Goal: Task Accomplishment & Management: Complete application form

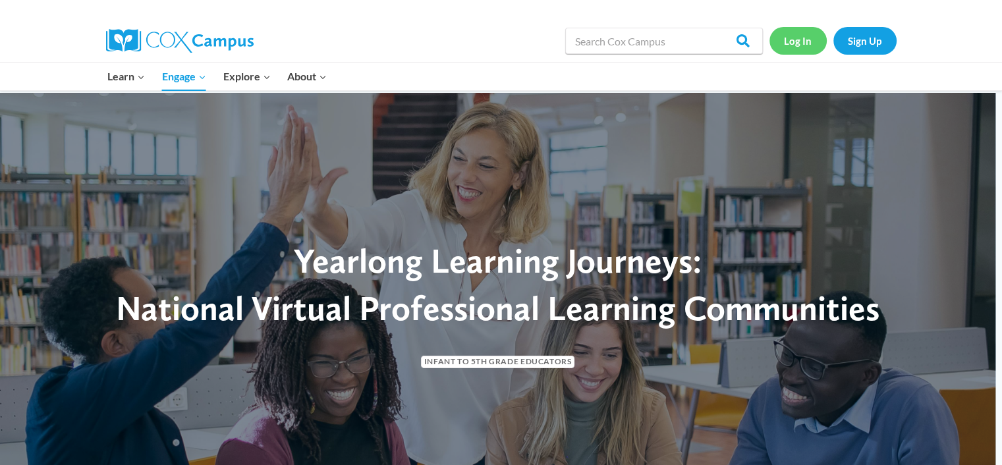
click at [793, 43] on link "Log In" at bounding box center [797, 40] width 57 height 27
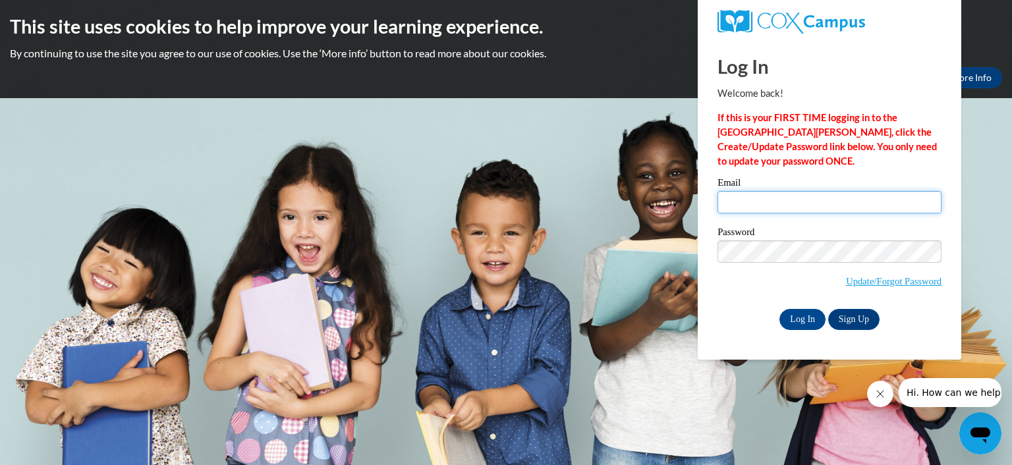
click at [834, 209] on input "Email" at bounding box center [829, 202] width 224 height 22
type input "l.ansley@grady.k12.ga.us"
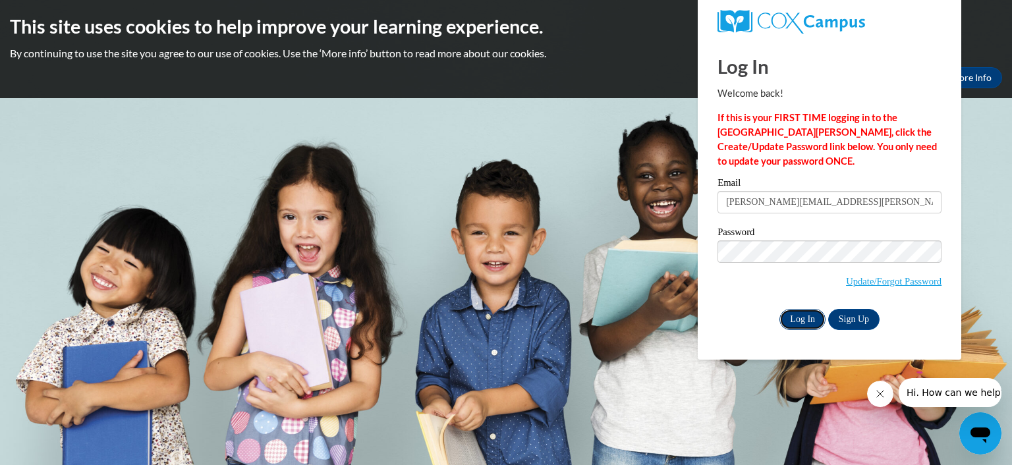
click at [805, 311] on input "Log In" at bounding box center [802, 319] width 46 height 21
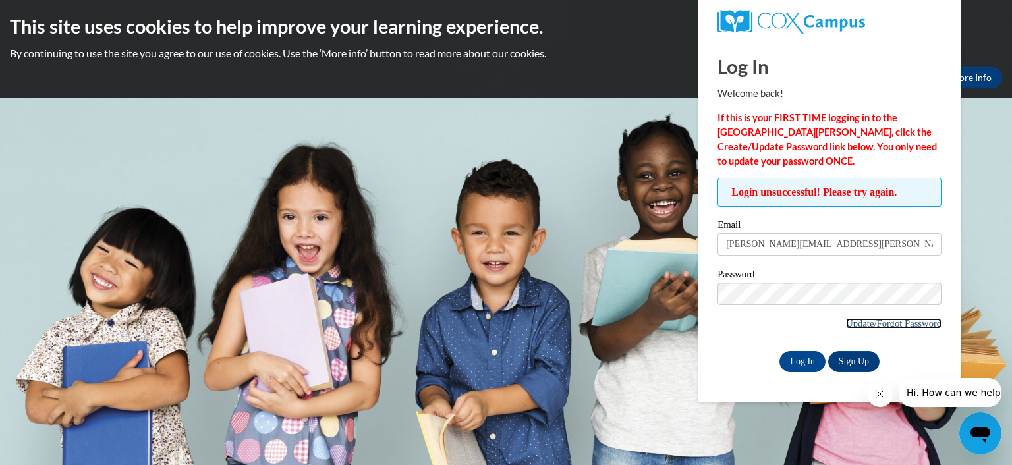
click at [886, 324] on link "Update/Forgot Password" at bounding box center [894, 323] width 96 height 11
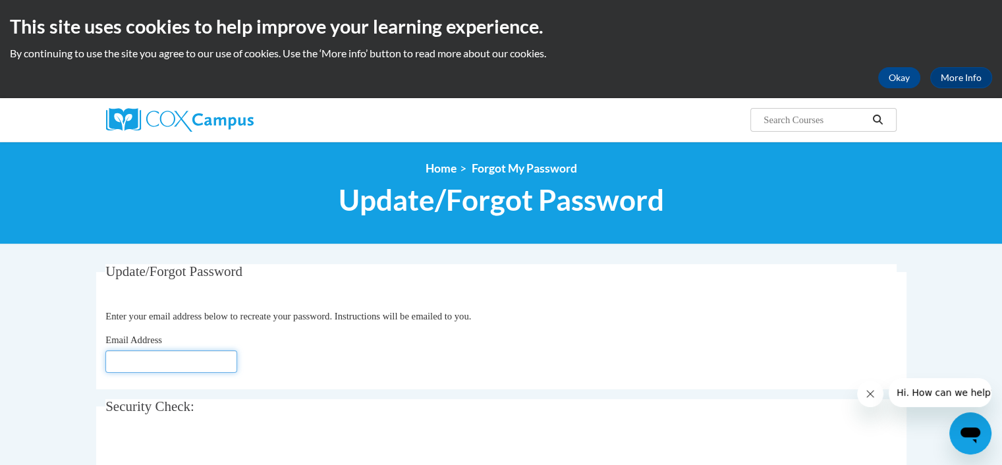
click at [216, 359] on input "Email Address" at bounding box center [171, 361] width 132 height 22
type input "[EMAIL_ADDRESS][DOMAIN_NAME]"
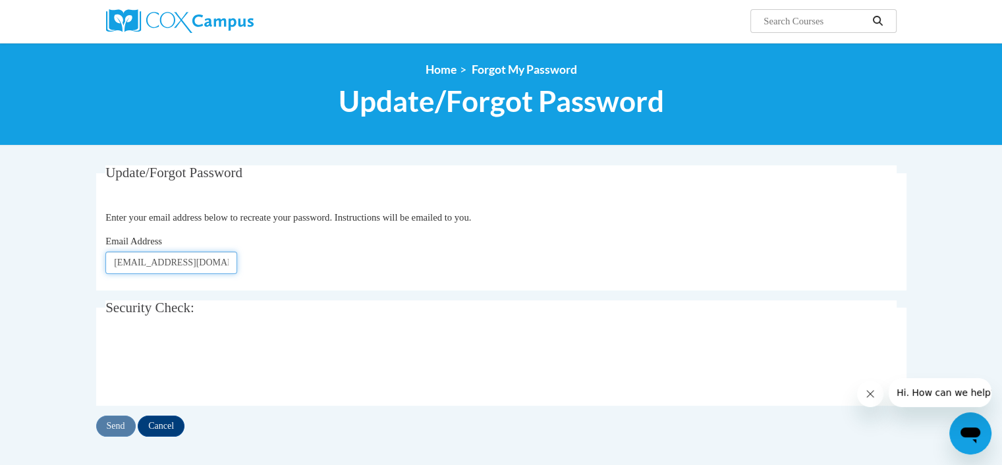
scroll to position [124, 0]
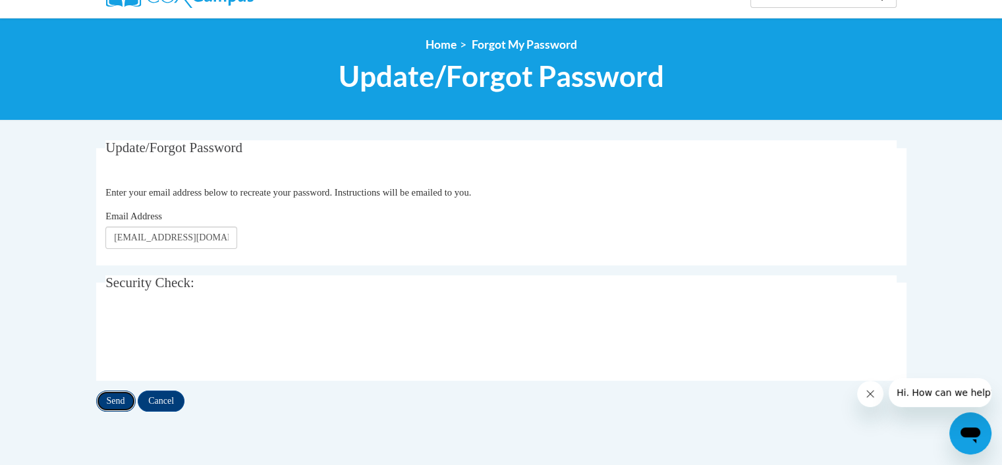
click at [126, 406] on input "Send" at bounding box center [116, 401] width 40 height 21
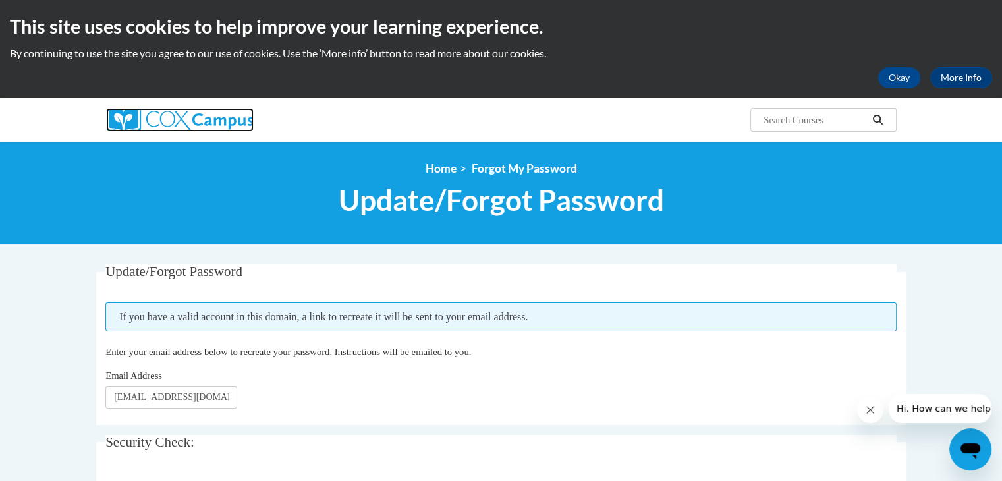
click at [204, 115] on img at bounding box center [180, 120] width 148 height 24
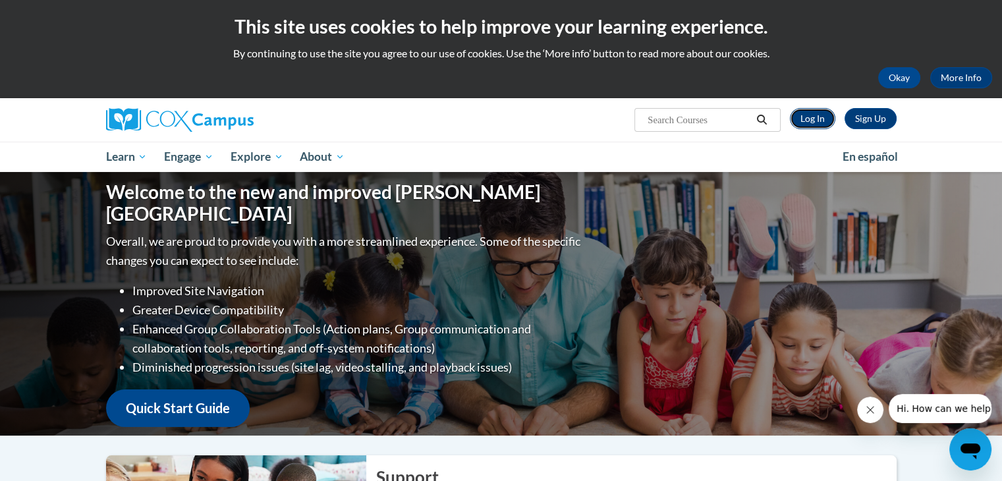
click at [809, 119] on link "Log In" at bounding box center [812, 118] width 45 height 21
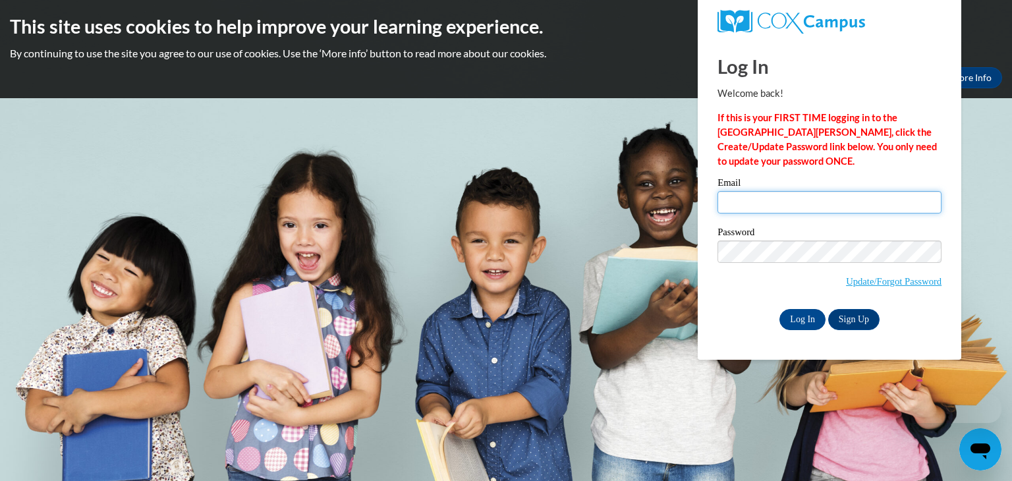
drag, startPoint x: 0, startPoint y: 0, endPoint x: 756, endPoint y: 205, distance: 782.9
click at [756, 205] on input "Email" at bounding box center [829, 202] width 224 height 22
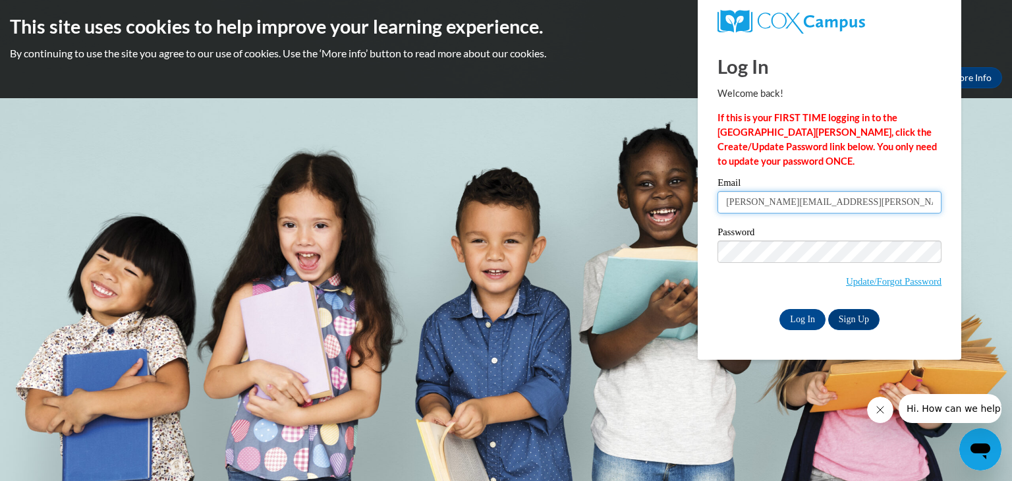
type input "[PERSON_NAME][EMAIL_ADDRESS][PERSON_NAME][DOMAIN_NAME]"
click at [802, 321] on input "Log In" at bounding box center [802, 319] width 46 height 21
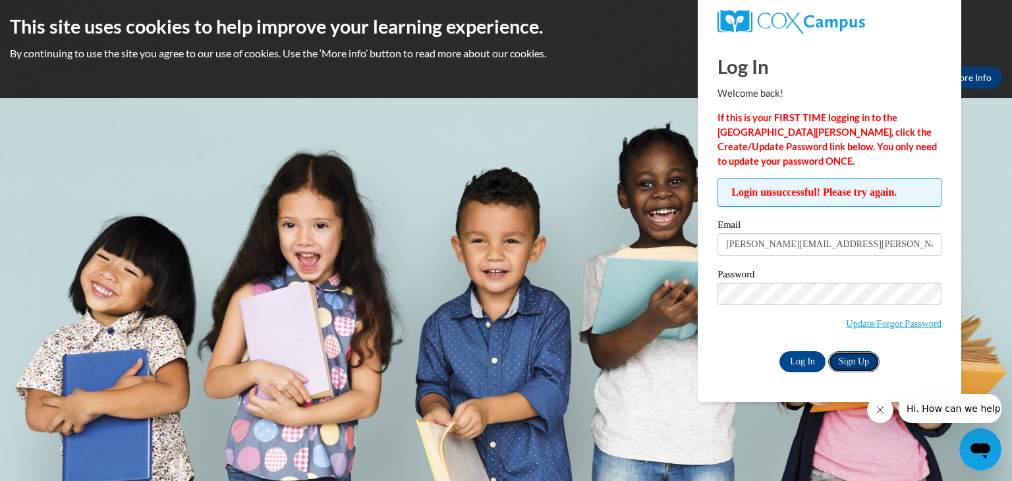
click at [849, 358] on link "Sign Up" at bounding box center [853, 361] width 51 height 21
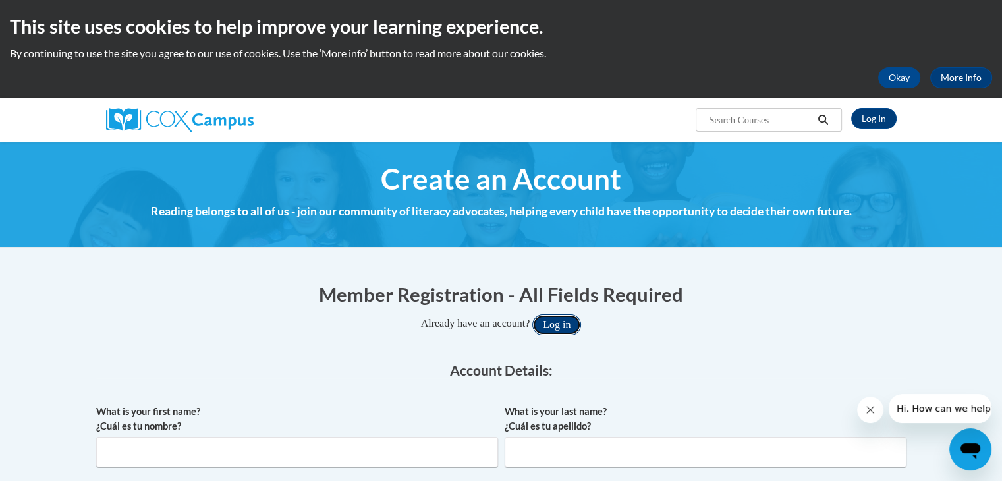
click at [567, 322] on button "Log in" at bounding box center [556, 324] width 49 height 21
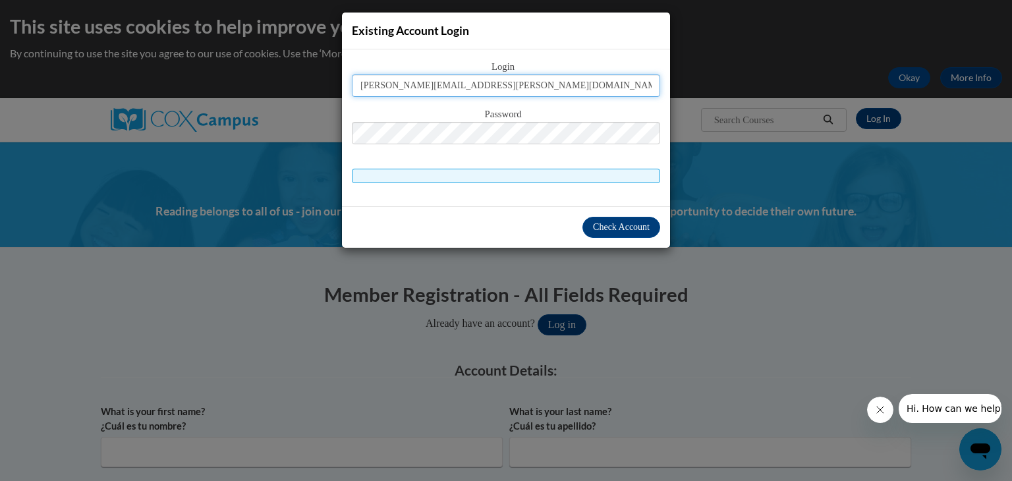
type input "[PERSON_NAME][EMAIL_ADDRESS][PERSON_NAME][DOMAIN_NAME]"
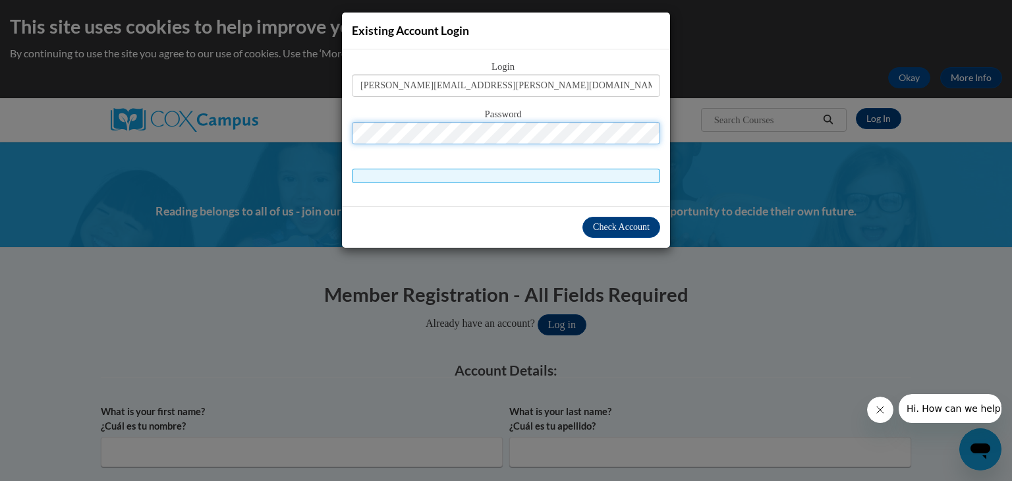
click at [538, 314] on button "Log in" at bounding box center [562, 324] width 49 height 21
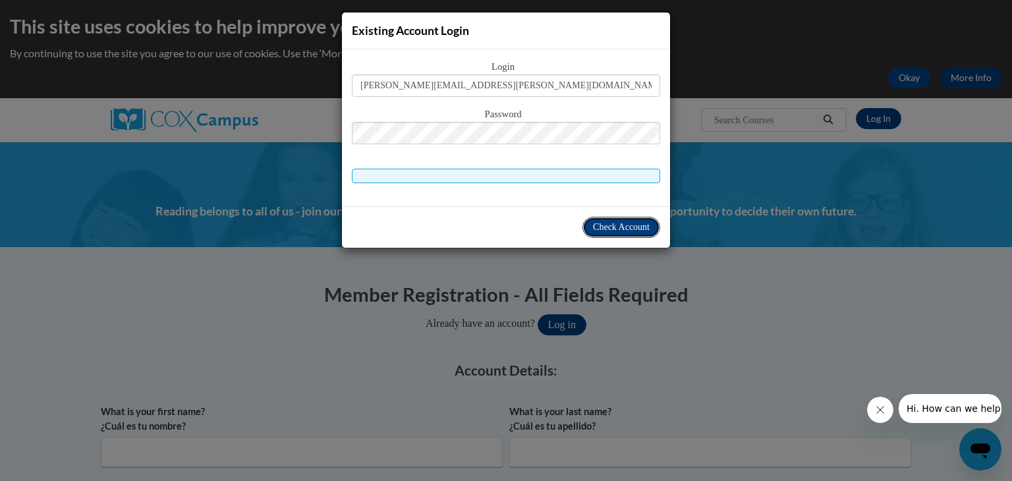
click at [602, 228] on span "Check Account" at bounding box center [621, 227] width 57 height 10
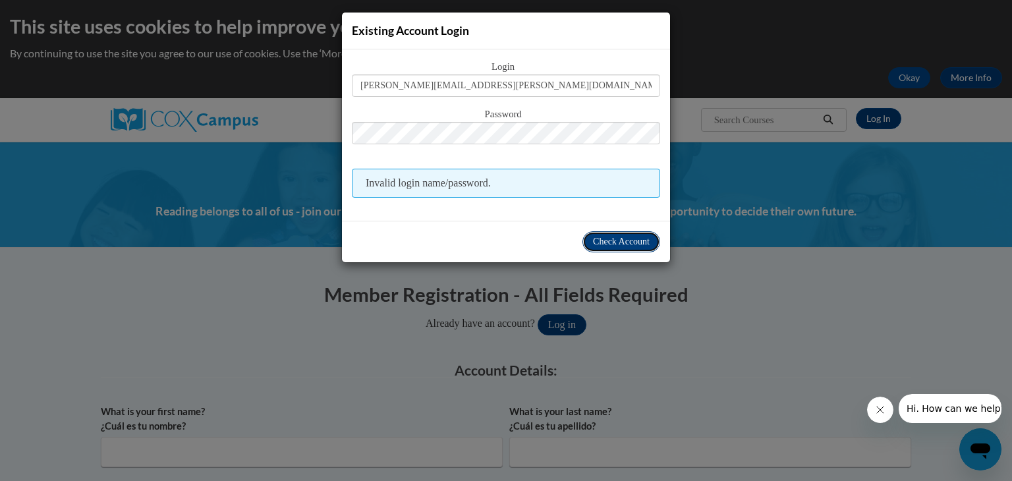
click at [613, 240] on span "Check Account" at bounding box center [621, 242] width 57 height 10
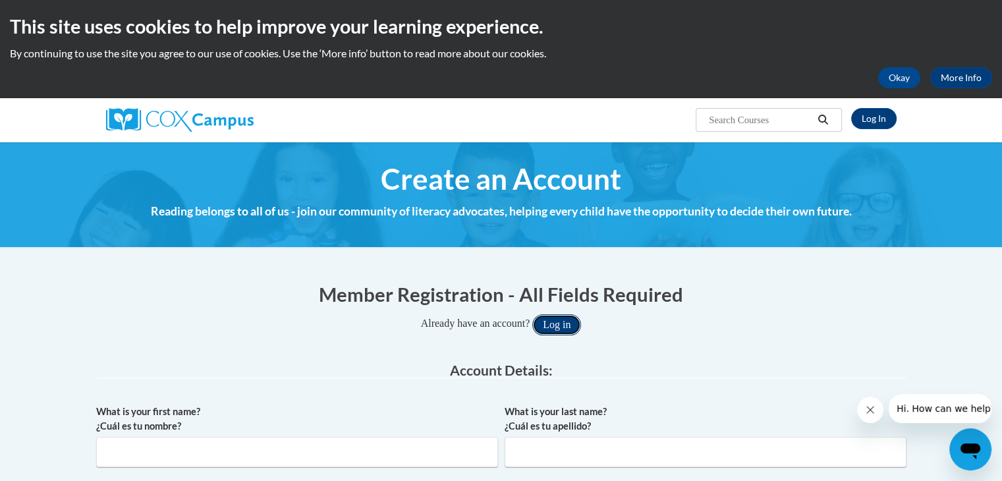
click at [566, 326] on button "Log in" at bounding box center [556, 324] width 49 height 21
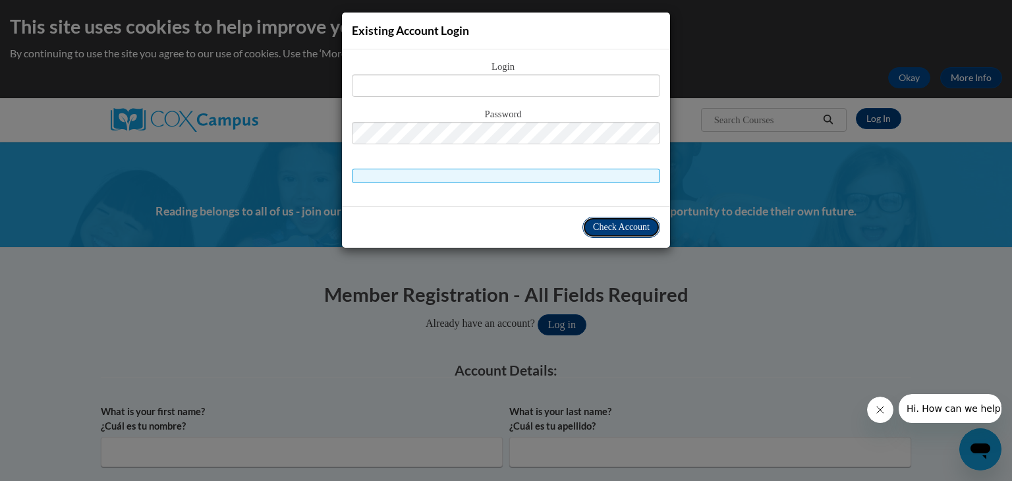
click at [624, 225] on span "Check Account" at bounding box center [621, 227] width 57 height 10
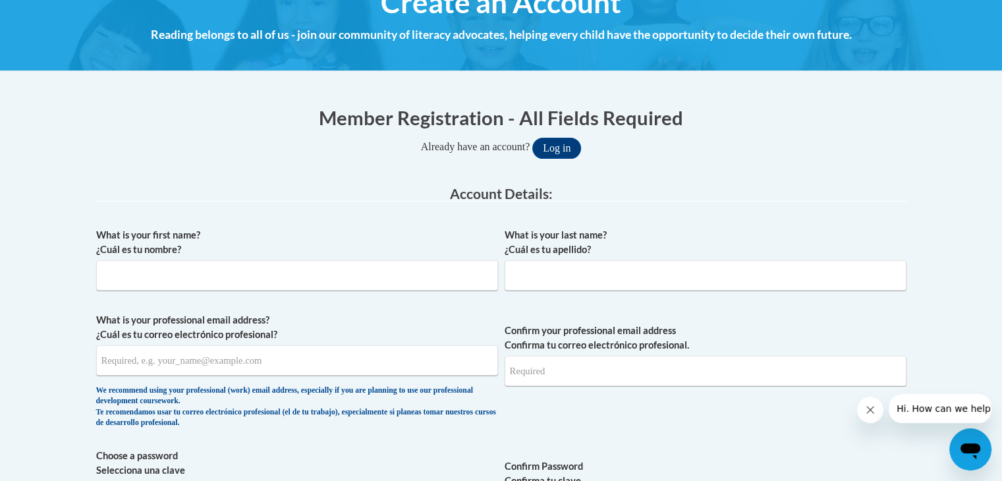
scroll to position [213, 0]
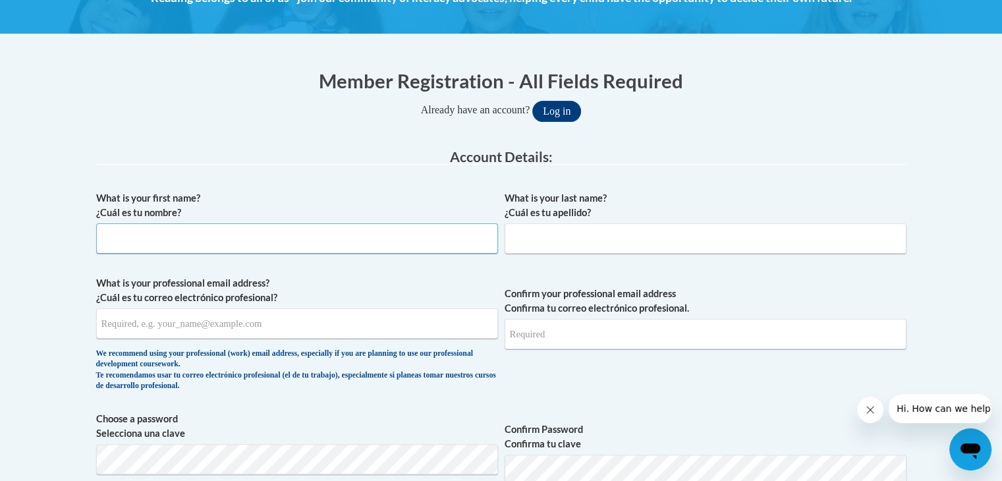
click at [216, 250] on input "What is your first name? ¿Cuál es tu nombre?" at bounding box center [297, 238] width 402 height 30
type input "[PERSON_NAME]"
click at [542, 243] on input "What is your last name? ¿Cuál es tu apellido?" at bounding box center [706, 238] width 402 height 30
type input "[PERSON_NAME]"
click at [271, 327] on input "What is your professional email address? ¿Cuál es tu correo electrónico profesi…" at bounding box center [297, 323] width 402 height 30
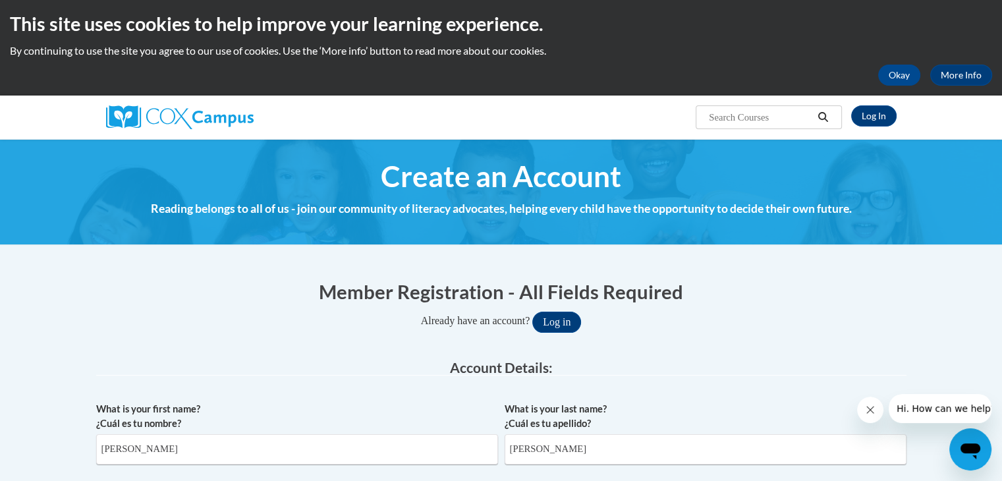
scroll to position [0, 0]
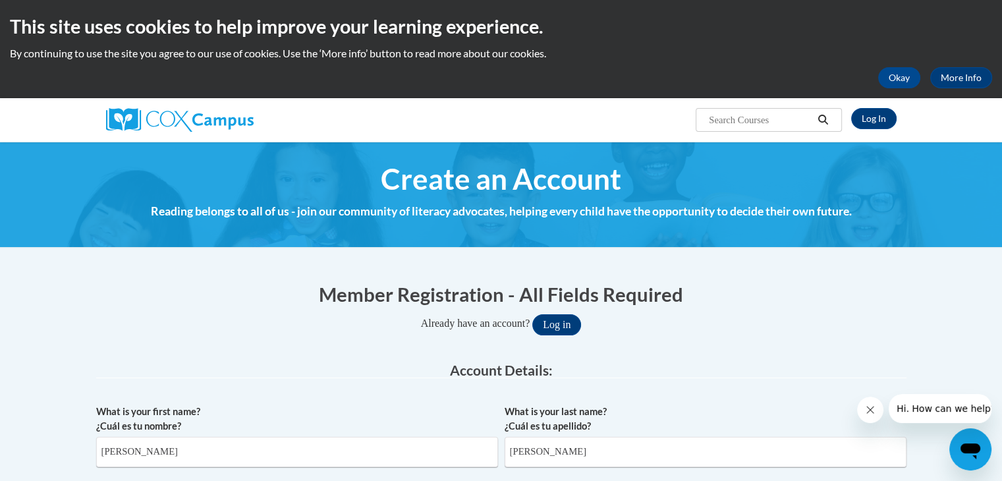
type input "[PERSON_NAME][EMAIL_ADDRESS][PERSON_NAME][DOMAIN_NAME]"
click at [206, 125] on img at bounding box center [180, 120] width 148 height 24
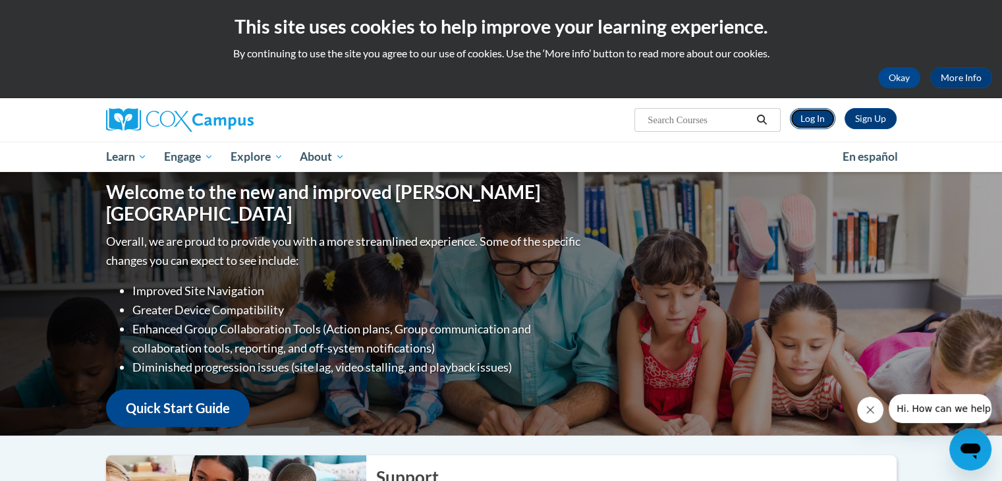
click at [811, 125] on link "Log In" at bounding box center [812, 118] width 45 height 21
